Goal: Register for event/course

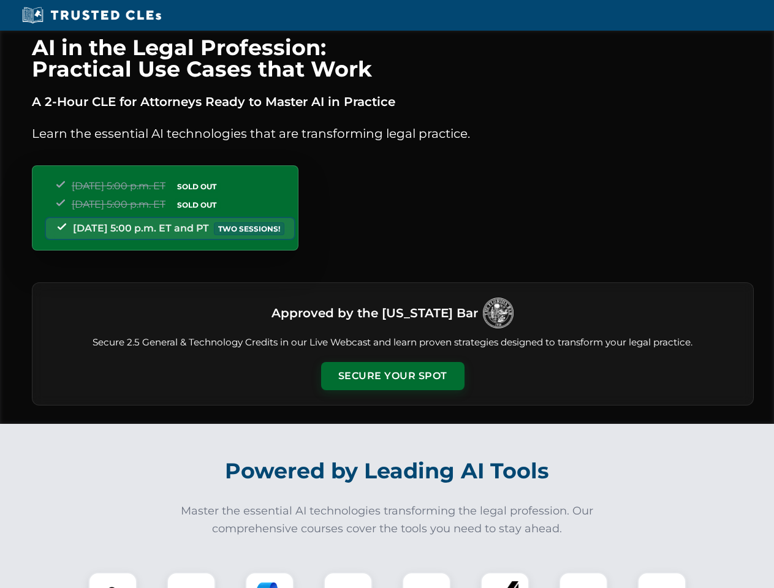
click at [392, 376] on button "Secure Your Spot" at bounding box center [392, 376] width 143 height 28
click at [113, 580] on img at bounding box center [113, 597] width 36 height 36
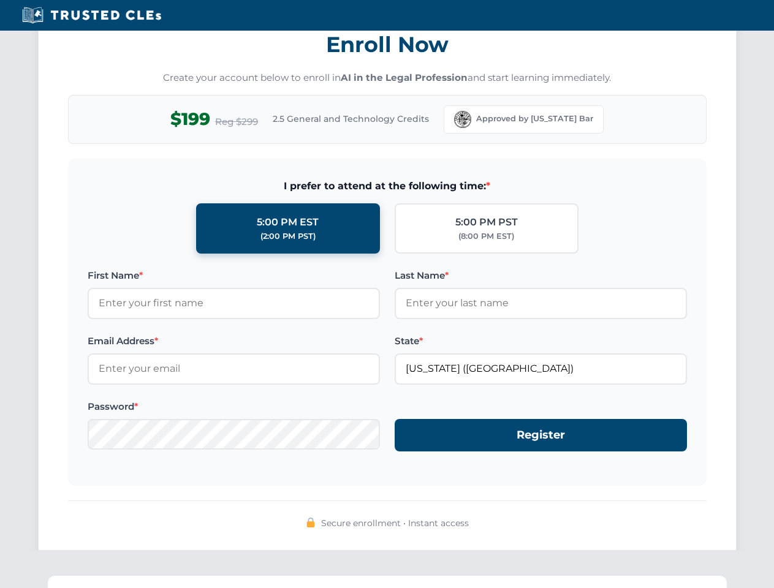
scroll to position [1203, 0]
